Goal: Task Accomplishment & Management: Use online tool/utility

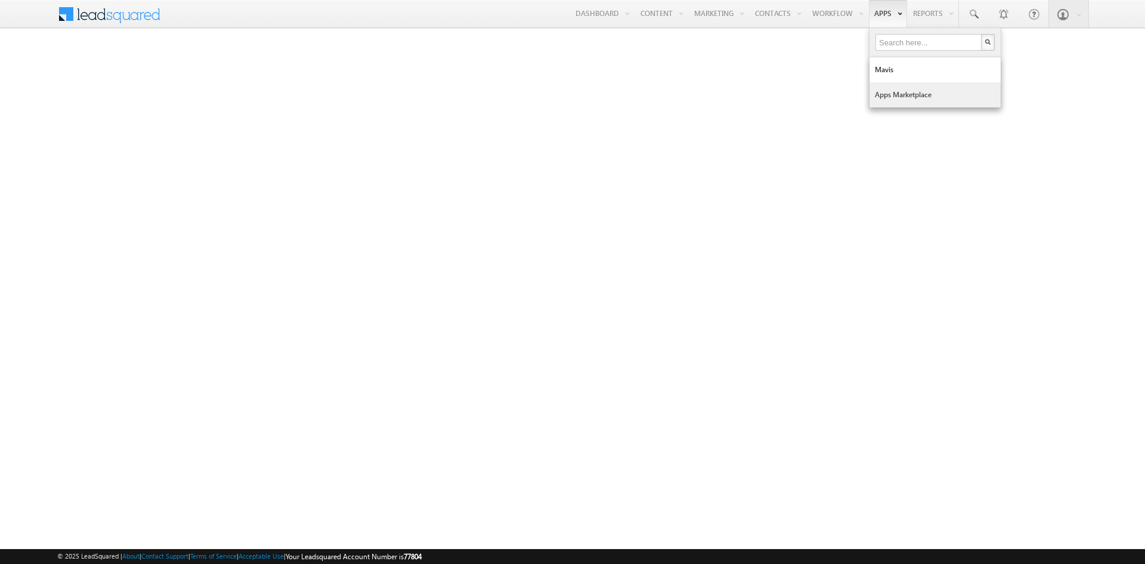
click at [886, 86] on link "Apps Marketplace" at bounding box center [934, 94] width 131 height 25
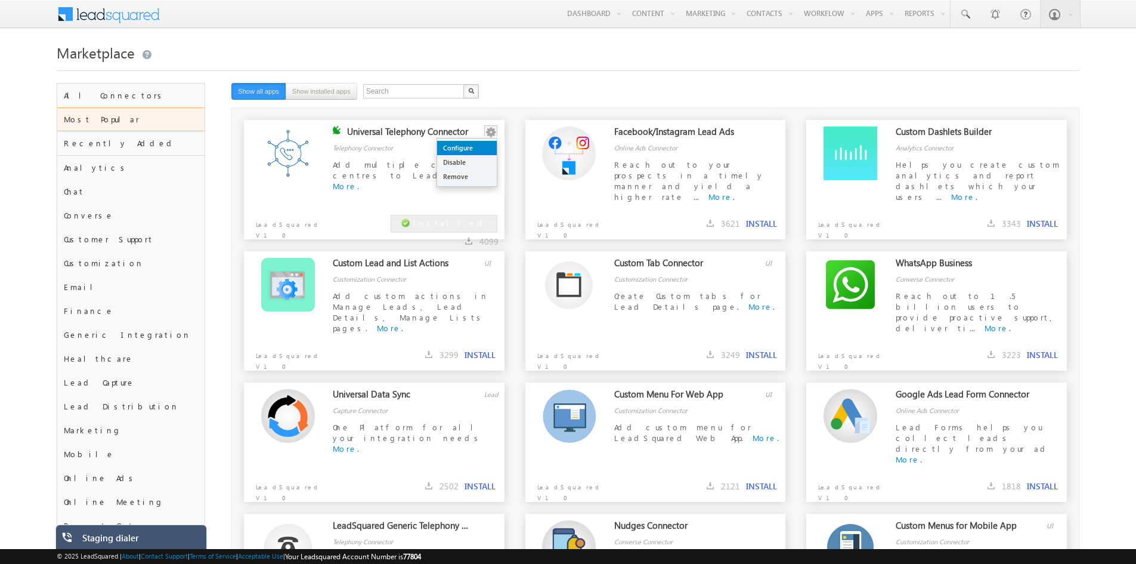
click at [486, 146] on link "Configure" at bounding box center [467, 148] width 60 height 14
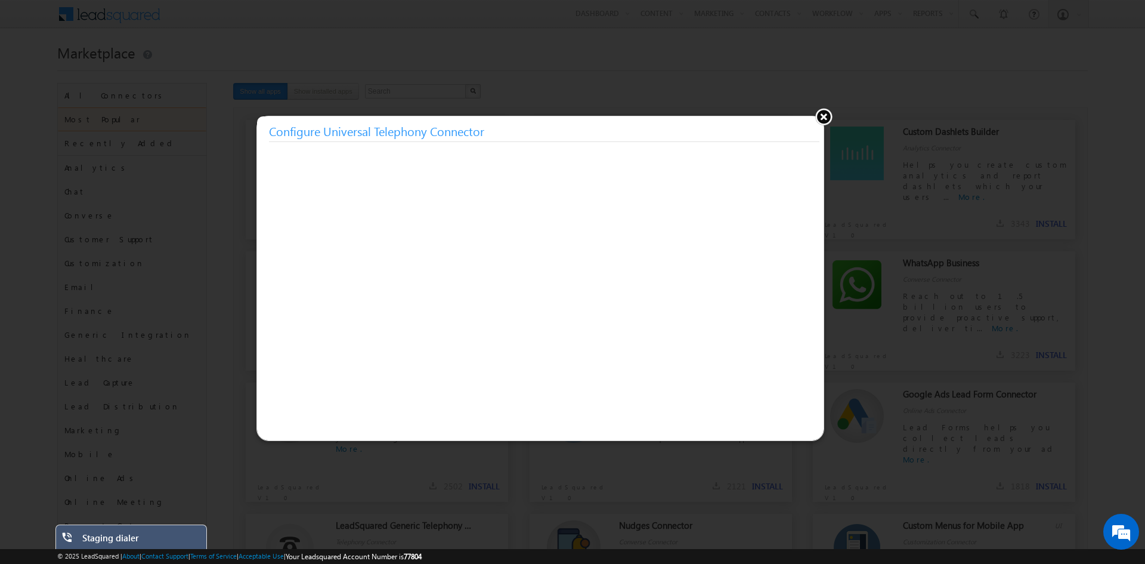
click at [821, 113] on button at bounding box center [824, 116] width 18 height 18
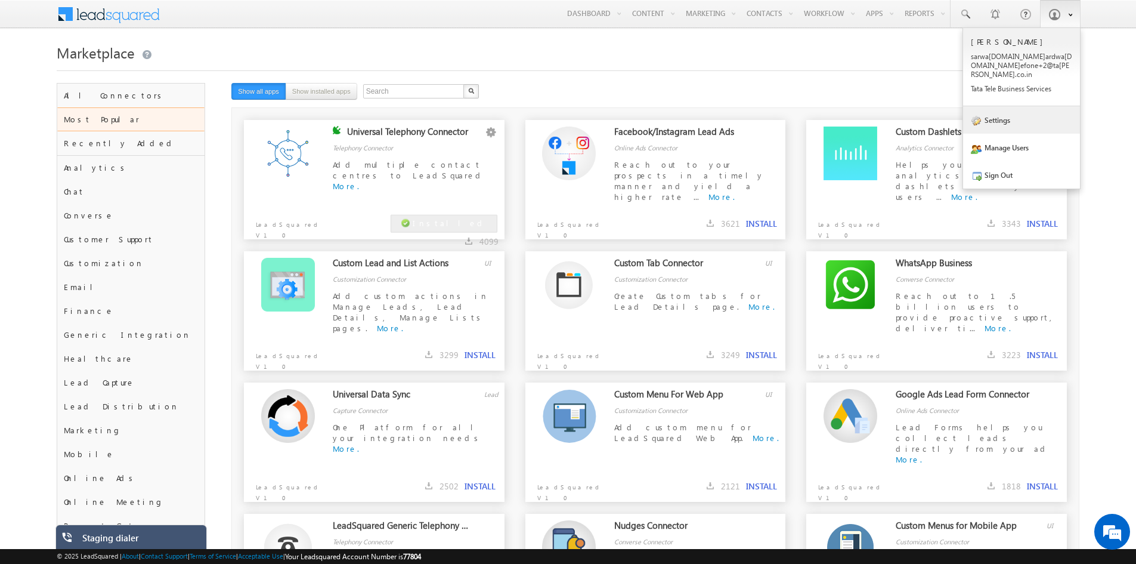
click at [1025, 121] on link "Settings" at bounding box center [1021, 119] width 117 height 27
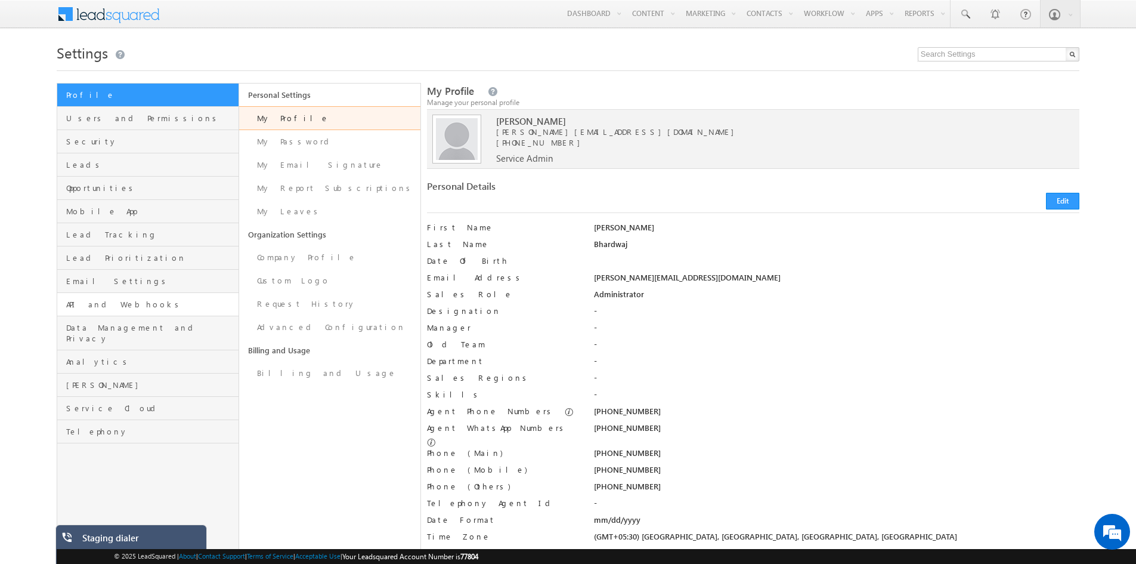
click at [142, 311] on link "API and Webhooks" at bounding box center [147, 304] width 181 height 23
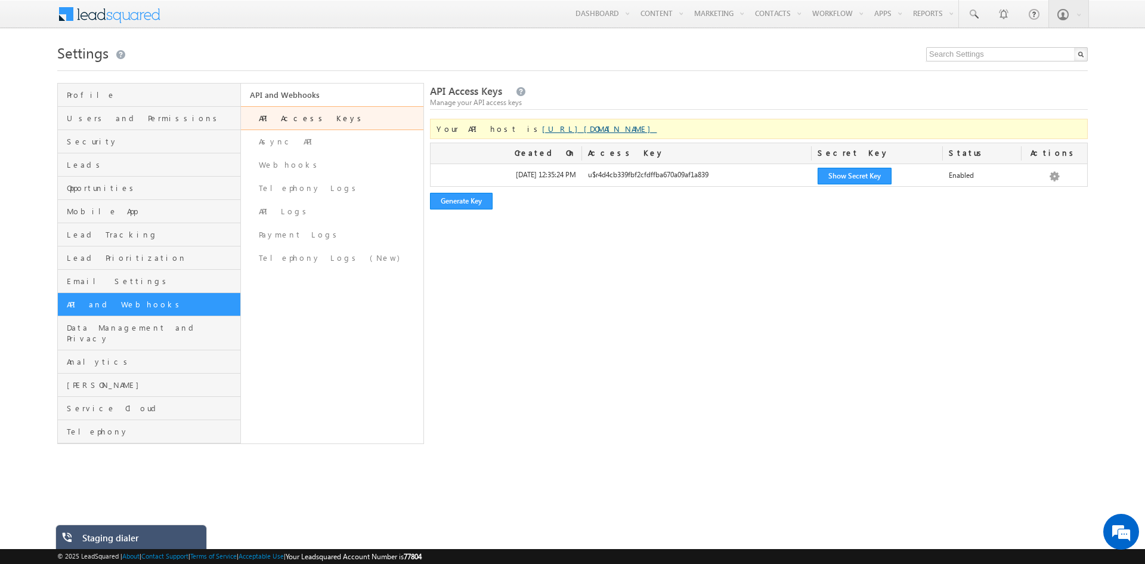
drag, startPoint x: 645, startPoint y: 131, endPoint x: 491, endPoint y: 123, distance: 153.4
click at [491, 123] on div "Your API host is [URL][DOMAIN_NAME]" at bounding box center [759, 129] width 658 height 20
copy link "https://api-in21.leadsquared.com/v2/"
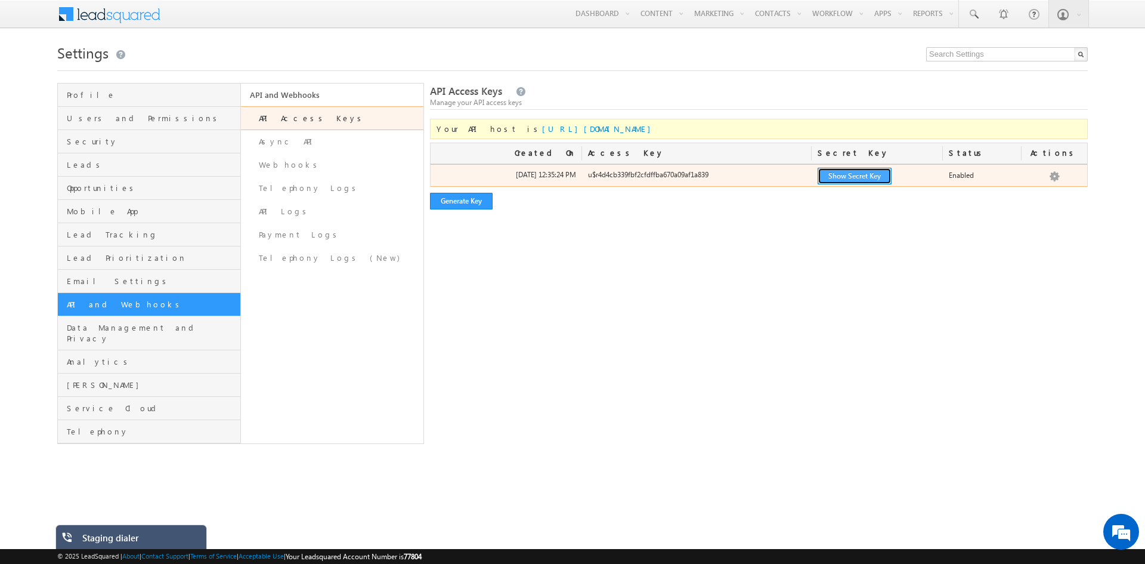
click at [832, 177] on button "Show Secret Key" at bounding box center [855, 176] width 74 height 17
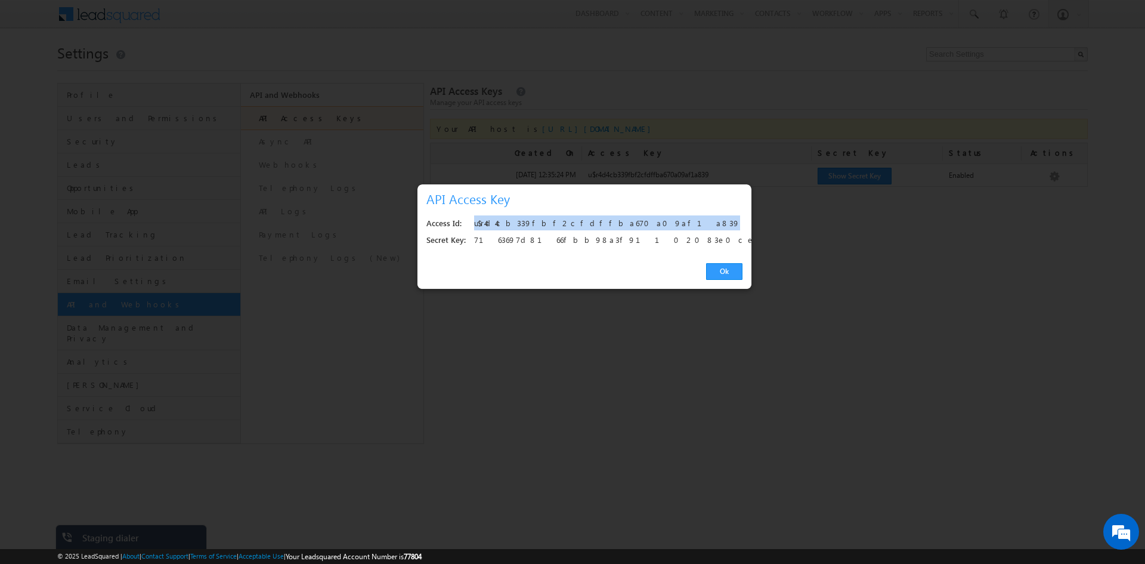
drag, startPoint x: 612, startPoint y: 225, endPoint x: 476, endPoint y: 222, distance: 136.6
click at [476, 222] on div "u$r4d4cb339fbf2cfdffba670a09af1a839" at bounding box center [605, 223] width 262 height 17
copy div "u$r4d4cb339fbf2cfdffba670a09af1a839"
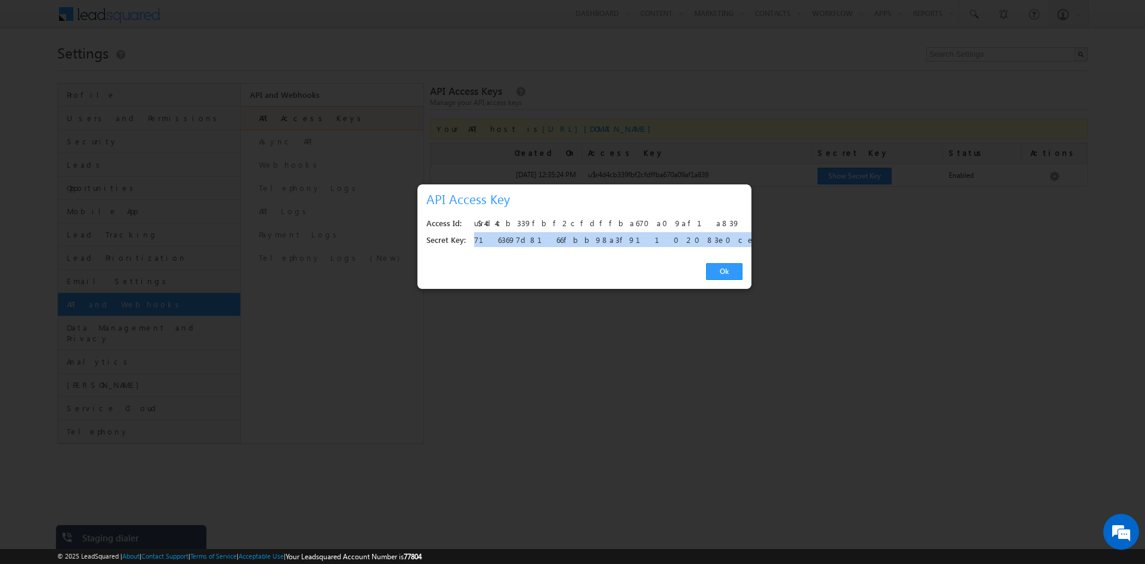
drag, startPoint x: 643, startPoint y: 236, endPoint x: 472, endPoint y: 244, distance: 172.0
click at [472, 244] on div "Secret Key: 7163697d8166fbb98a3f91102083e0ce960a1e63" at bounding box center [584, 240] width 316 height 17
copy div "7163697d8166fbb98a3f91102083e0ce960a1e63"
click at [725, 270] on link "Ok" at bounding box center [724, 271] width 36 height 17
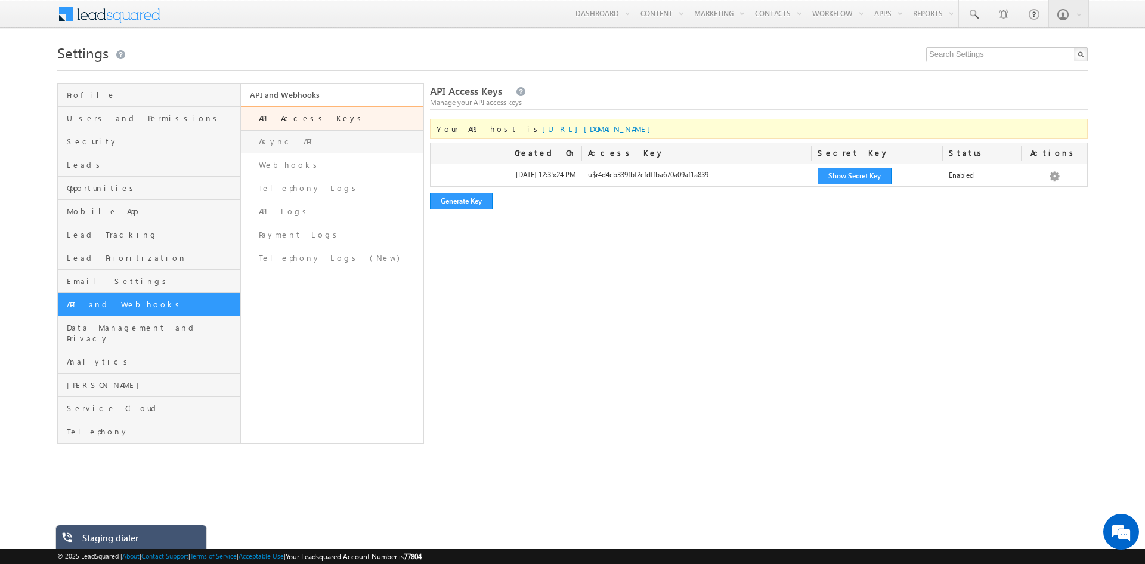
click at [286, 147] on link "Async API" at bounding box center [332, 141] width 183 height 23
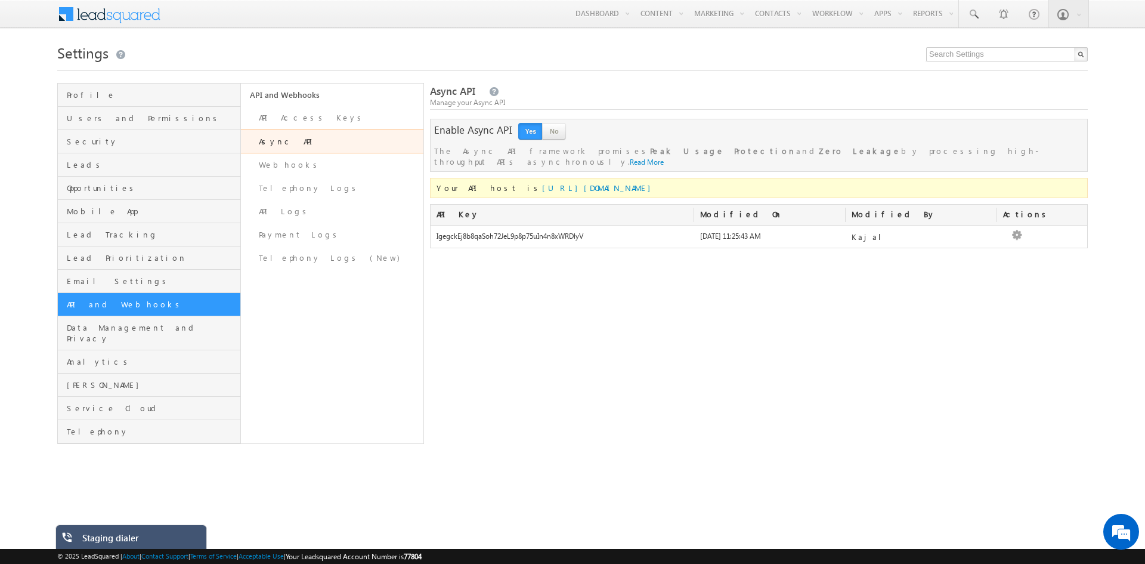
drag, startPoint x: 594, startPoint y: 228, endPoint x: 429, endPoint y: 223, distance: 165.3
click at [429, 223] on div "Profile Users and Permissions Security Leads Opportunities Mobile App Lead Trac…" at bounding box center [572, 263] width 1030 height 361
copy div "IgegckEj8b8qaSoh72JeL9p8p75uIn4n8xWRDlyV"
click at [140, 91] on span "Profile" at bounding box center [152, 94] width 171 height 11
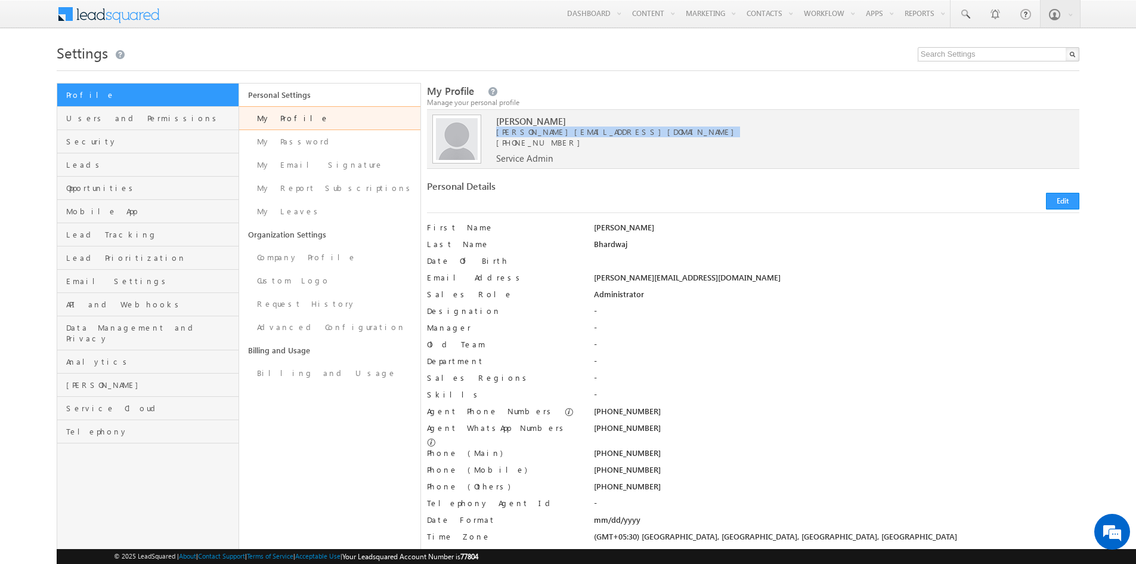
drag, startPoint x: 657, startPoint y: 132, endPoint x: 490, endPoint y: 131, distance: 167.0
click at [496, 131] on span "[PERSON_NAME][EMAIL_ADDRESS][DOMAIN_NAME]" at bounding box center [757, 131] width 522 height 11
copy span "[PERSON_NAME][EMAIL_ADDRESS][DOMAIN_NAME]"
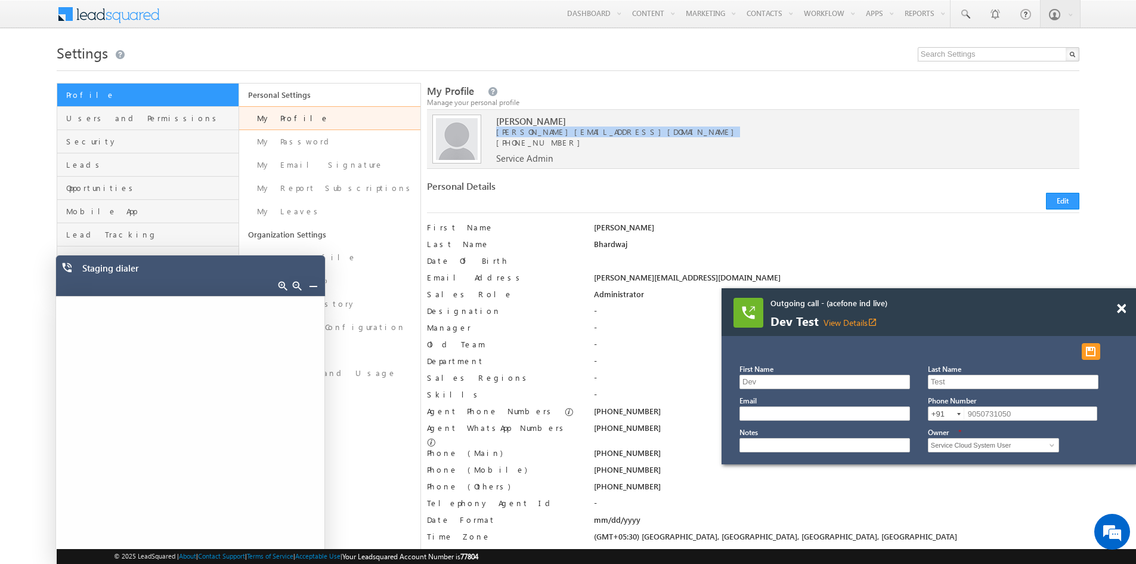
click at [313, 286] on link at bounding box center [313, 286] width 10 height 10
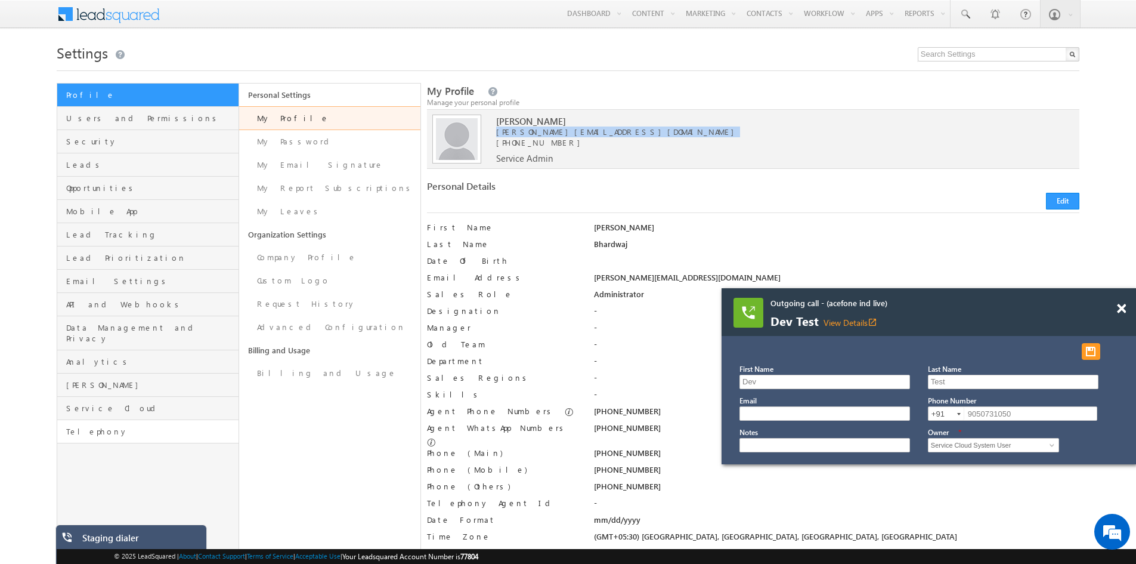
click at [119, 420] on link "Telephony" at bounding box center [147, 431] width 181 height 23
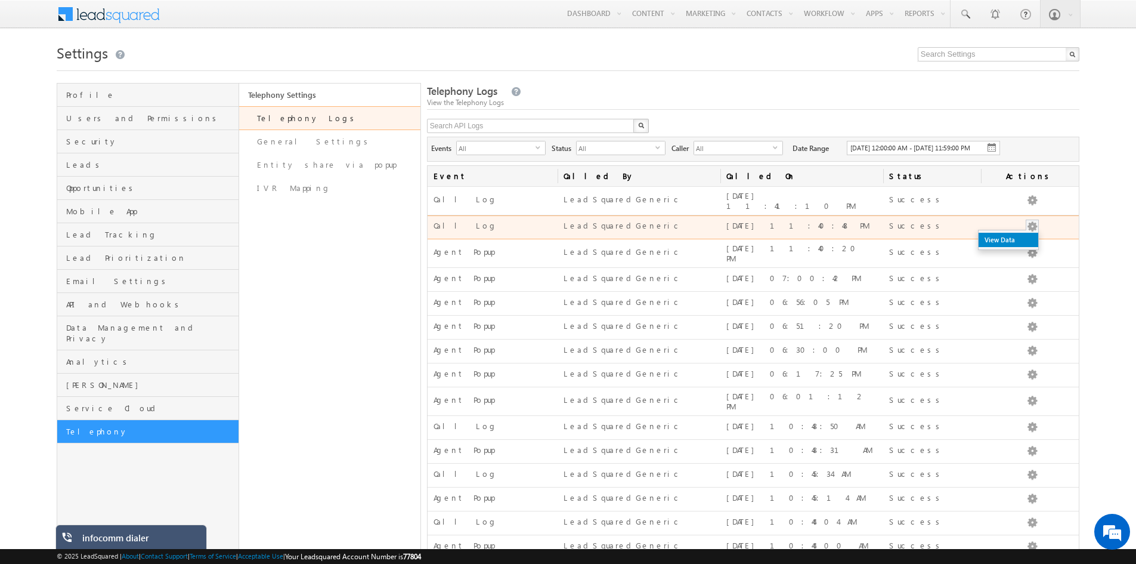
click at [1019, 241] on link "View Data" at bounding box center [1009, 240] width 60 height 14
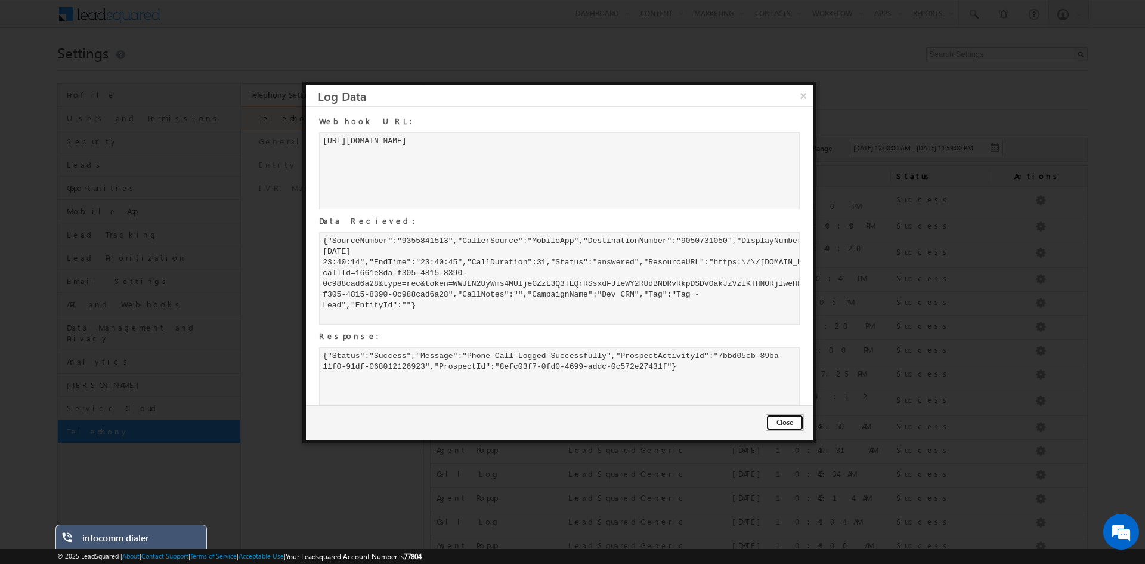
click at [782, 425] on button "Close" at bounding box center [785, 422] width 38 height 17
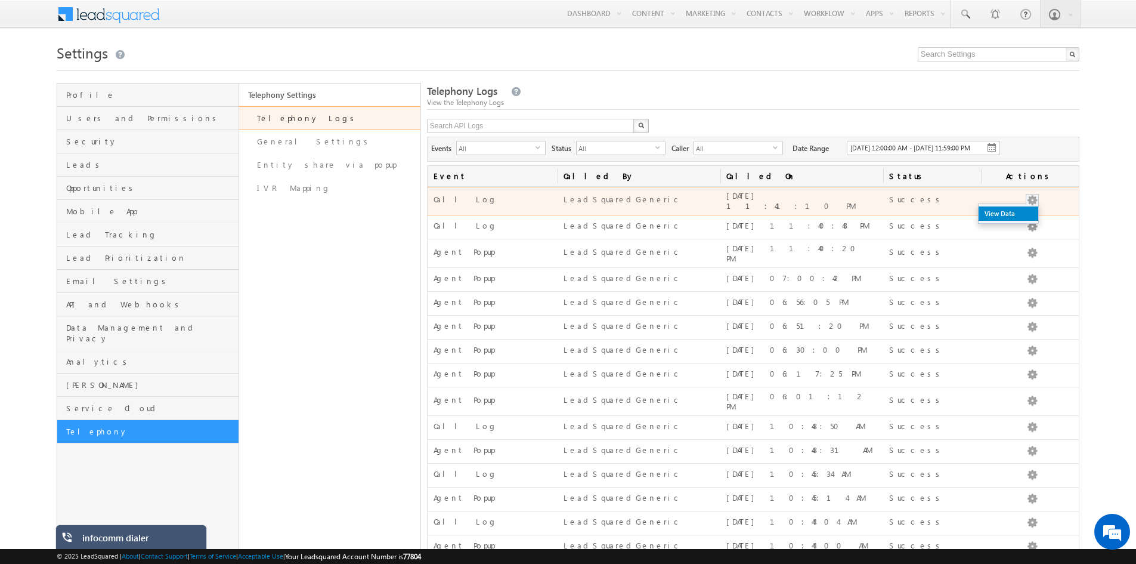
click at [1018, 221] on link "View Data" at bounding box center [1009, 213] width 60 height 14
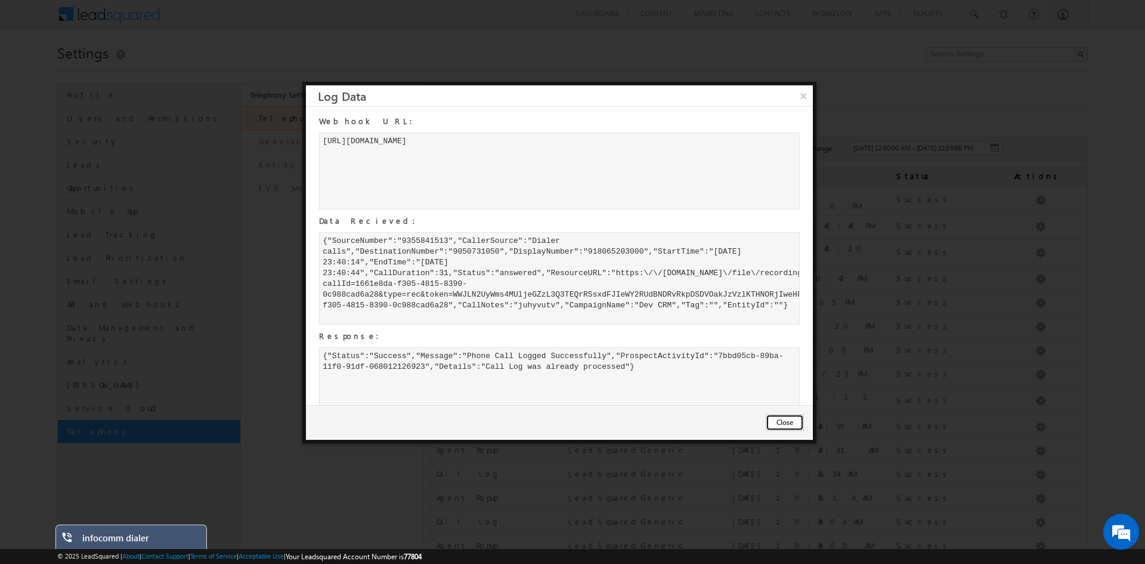
click at [773, 426] on button "Close" at bounding box center [785, 422] width 38 height 17
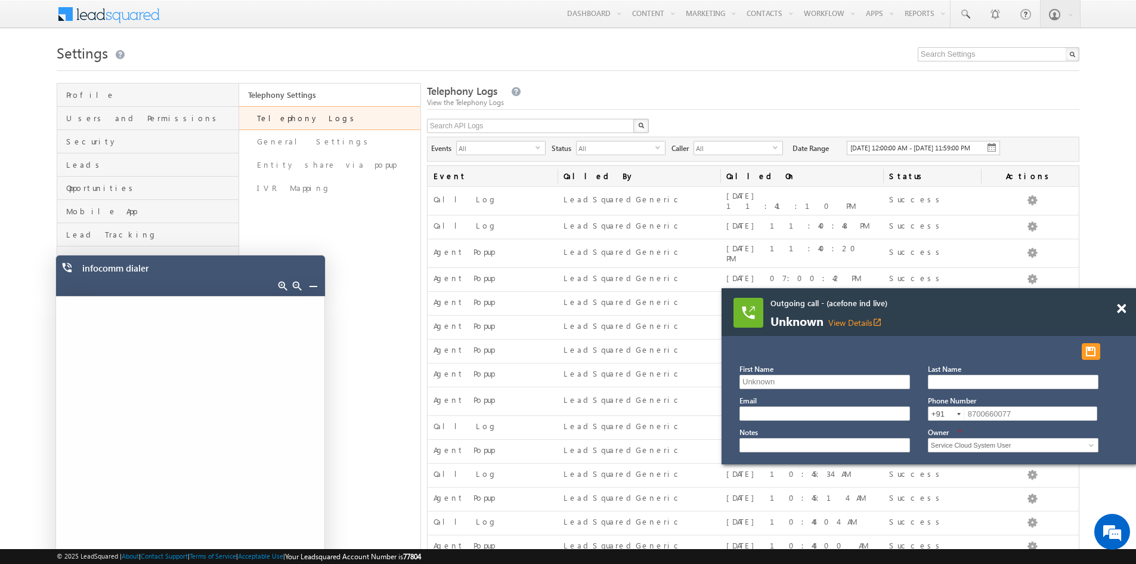
click at [312, 283] on link at bounding box center [313, 286] width 10 height 10
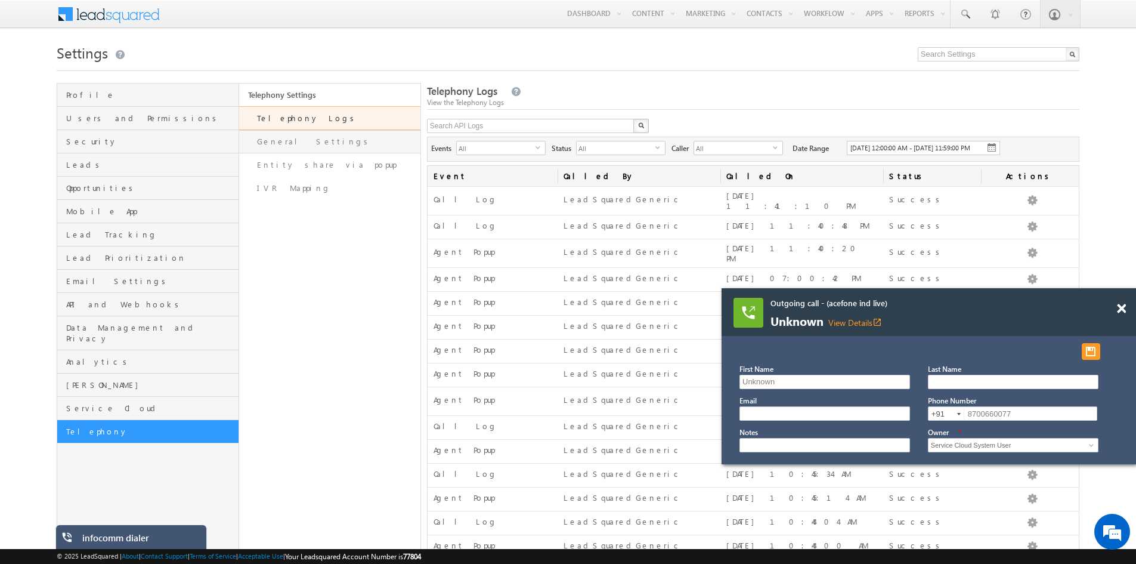
click at [295, 136] on link "General Settings" at bounding box center [329, 141] width 181 height 23
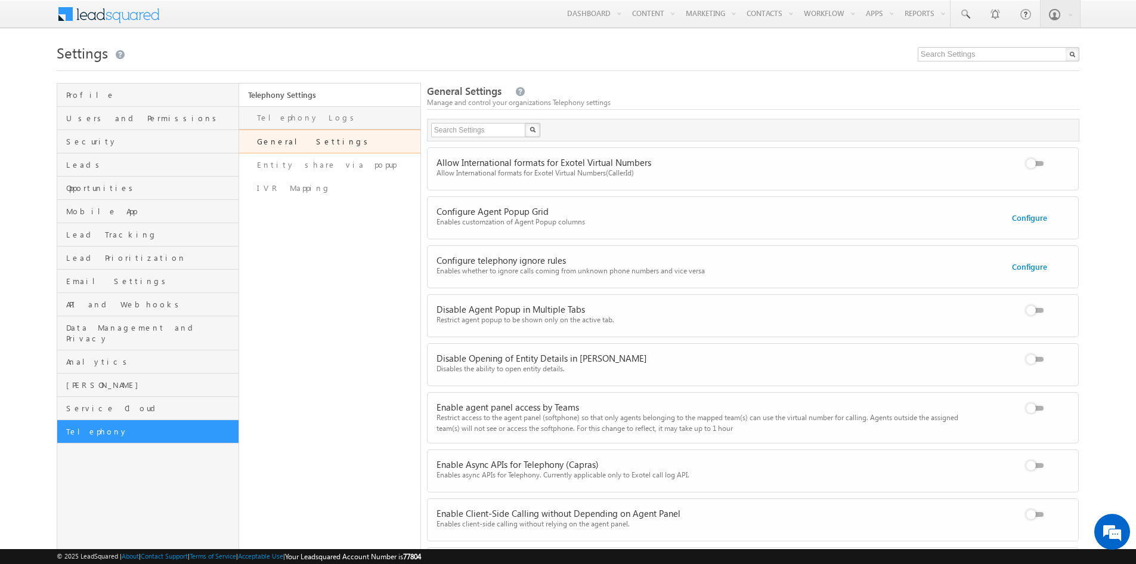
click at [291, 123] on link "Telephony Logs" at bounding box center [329, 117] width 181 height 23
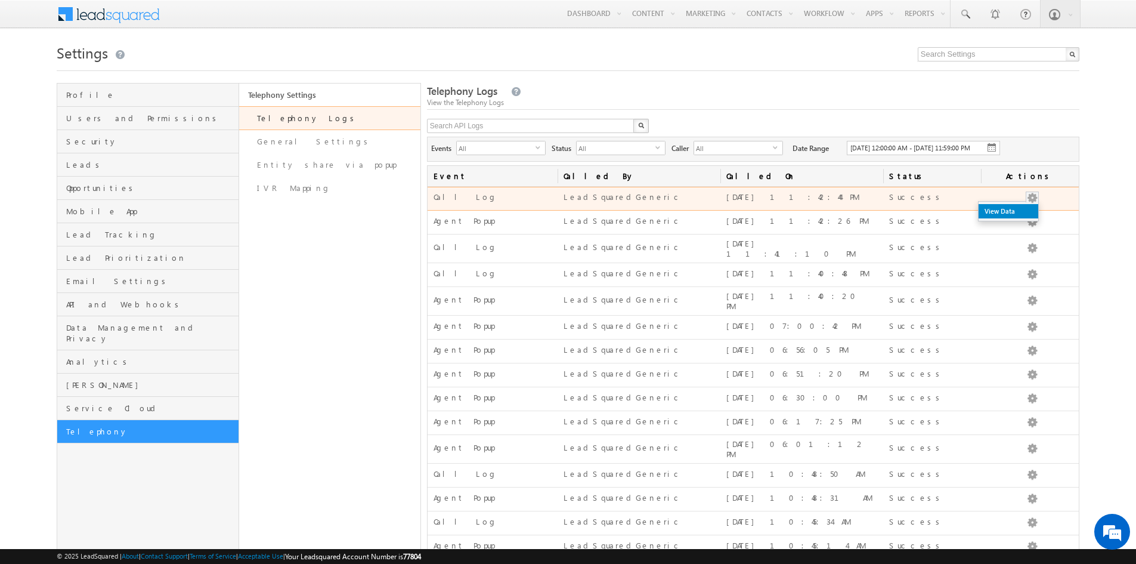
click at [1025, 218] on link "View Data" at bounding box center [1009, 211] width 60 height 14
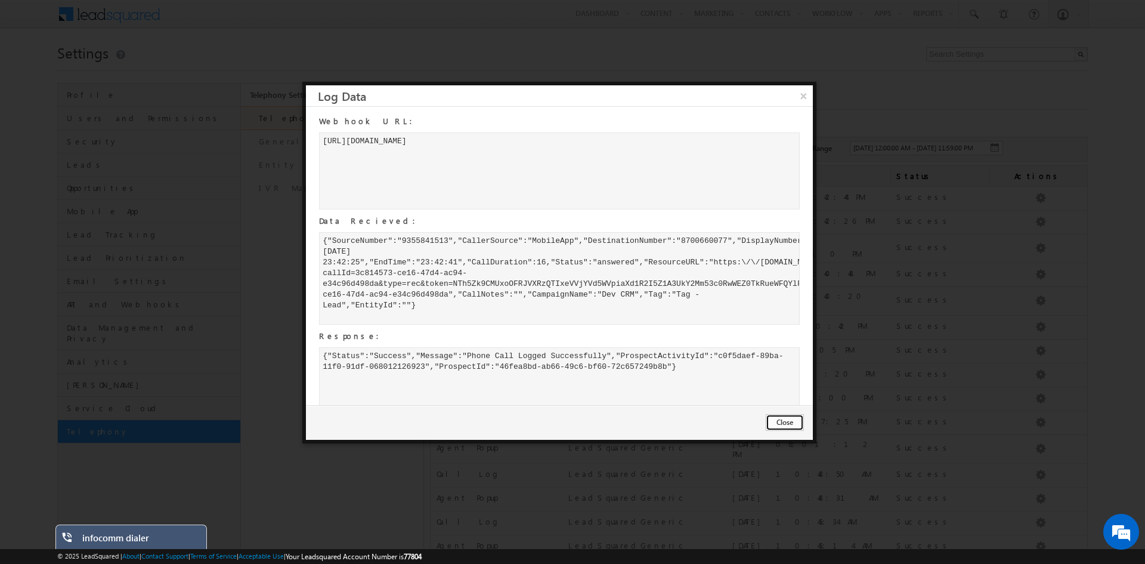
click at [782, 416] on button "Close" at bounding box center [785, 422] width 38 height 17
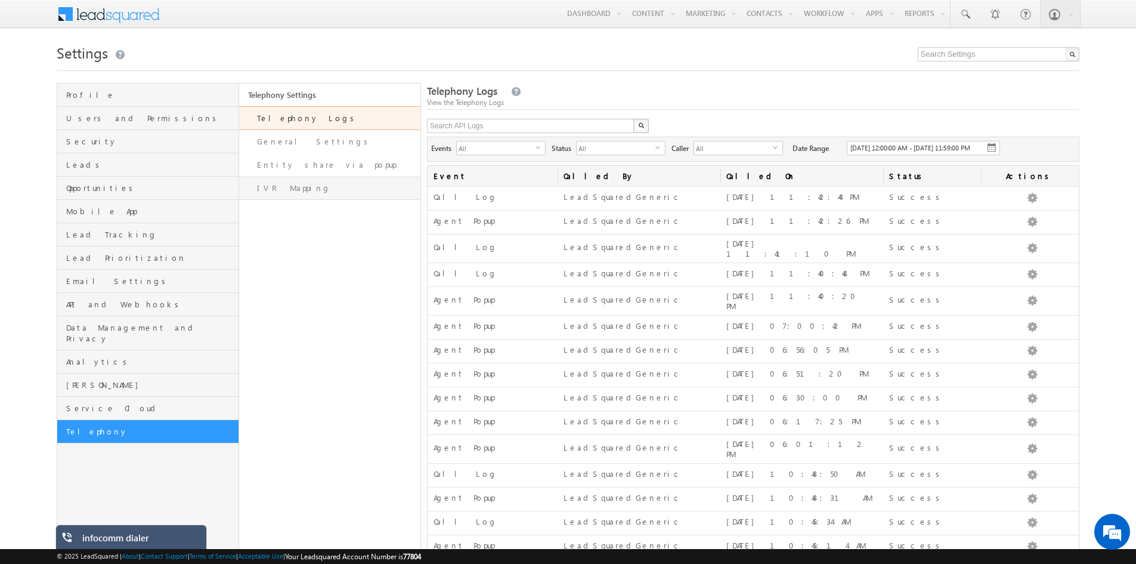
click at [294, 193] on link "IVR Mapping" at bounding box center [329, 188] width 181 height 23
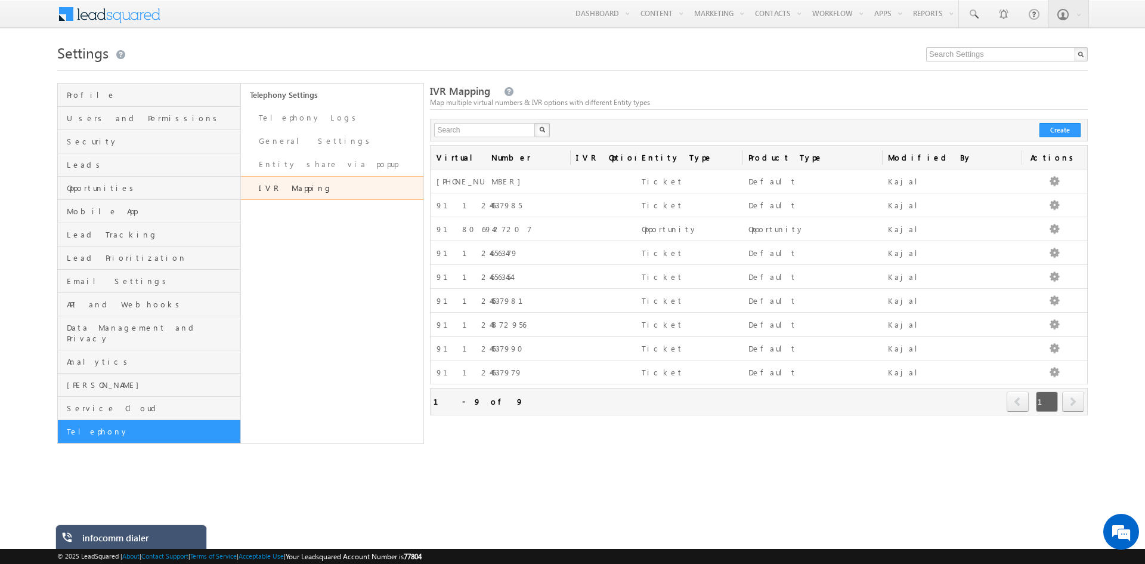
click at [1059, 122] on div "Search X 9 results found Create" at bounding box center [758, 130] width 657 height 23
click at [1057, 125] on button "Create" at bounding box center [1059, 130] width 41 height 14
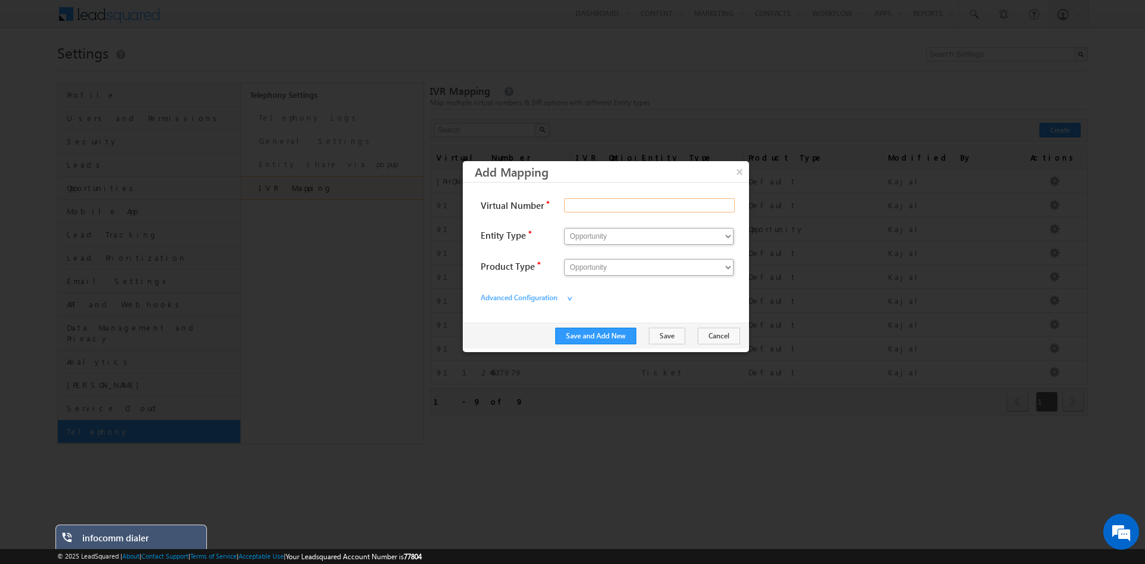
click at [615, 203] on input "Virtual Number" at bounding box center [649, 205] width 170 height 14
type input "918065203000"
click at [606, 235] on select "Opportunity Ticket" at bounding box center [648, 236] width 169 height 17
select select "Ticket"
click at [564, 228] on select "Opportunity Ticket" at bounding box center [648, 236] width 169 height 17
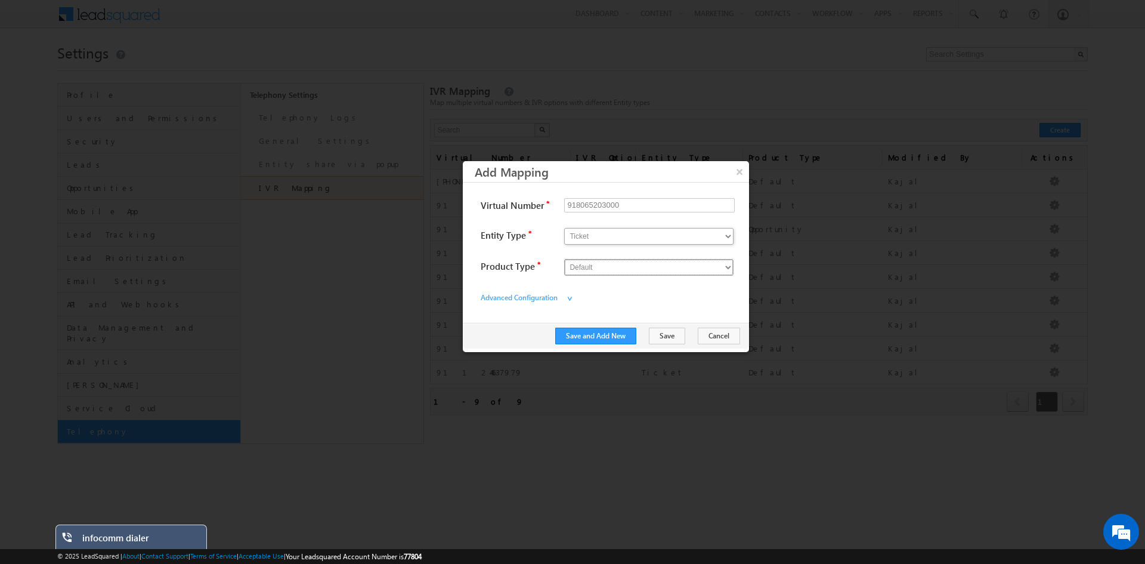
click at [599, 270] on select "Default" at bounding box center [648, 267] width 169 height 17
click at [682, 337] on button "Save" at bounding box center [667, 335] width 36 height 17
